Goal: Task Accomplishment & Management: Use online tool/utility

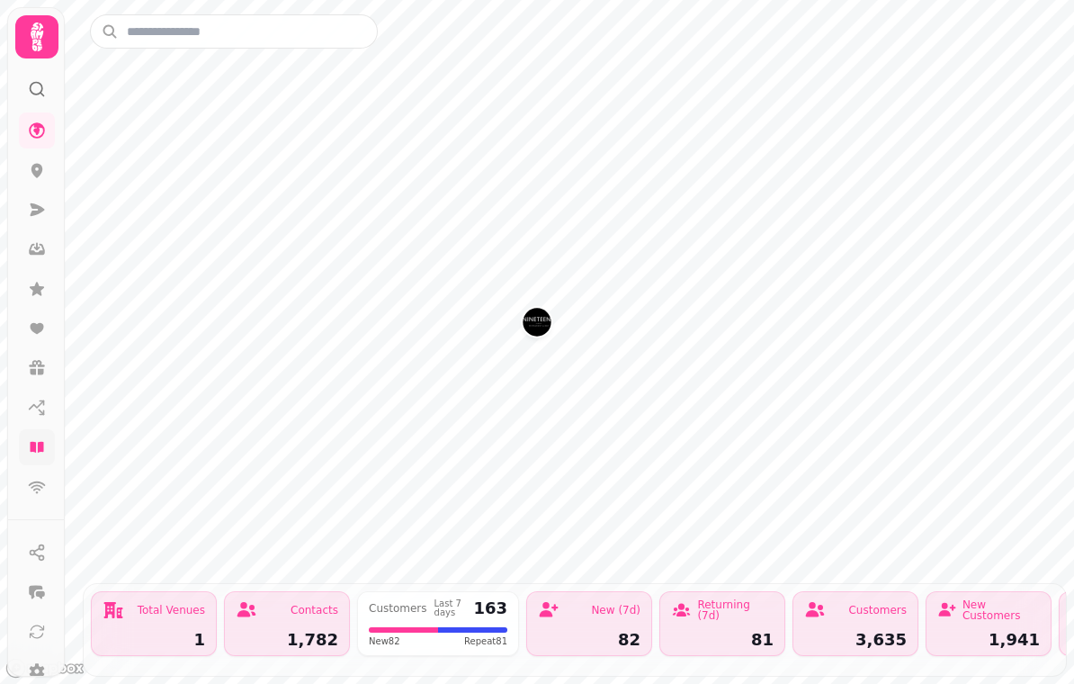
click at [42, 442] on icon at bounding box center [36, 447] width 13 height 11
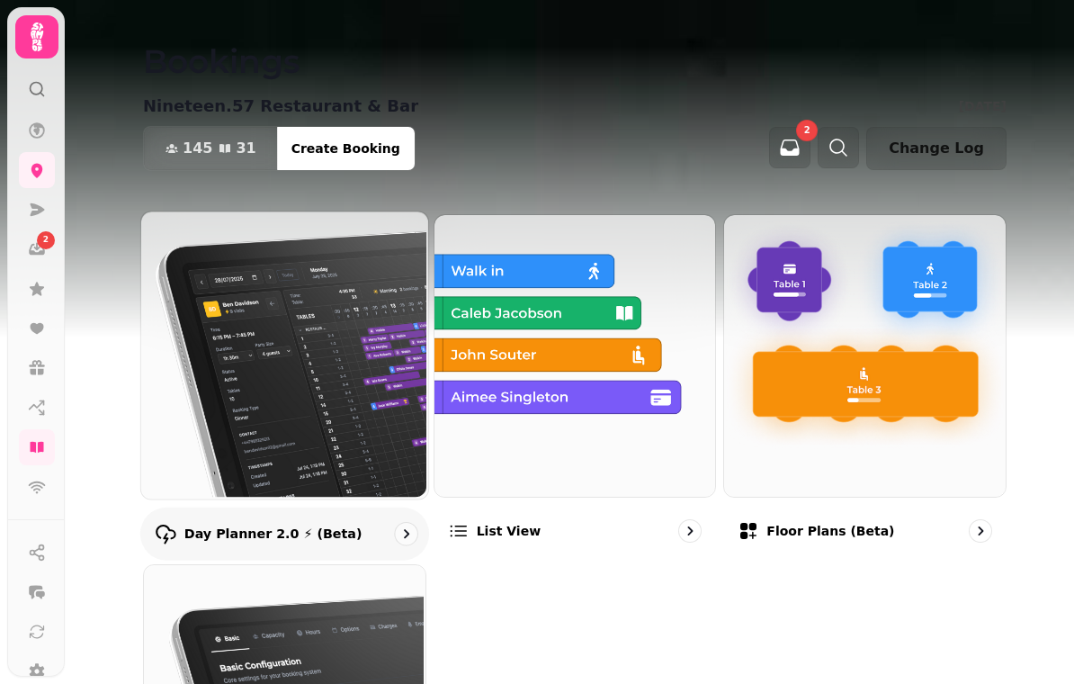
click at [226, 523] on div "Day Planner 2.0 ⚡ (Beta)" at bounding box center [258, 534] width 207 height 22
click at [261, 531] on p "Day Planner 2.0 ⚡ (Beta)" at bounding box center [273, 533] width 178 height 18
